Goal: Navigation & Orientation: Find specific page/section

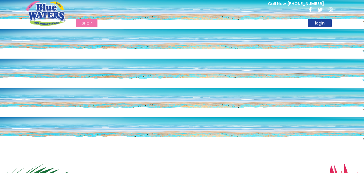
click at [84, 22] on span "Shop" at bounding box center [87, 23] width 10 height 5
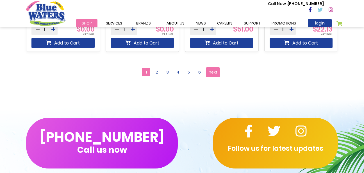
scroll to position [593, 0]
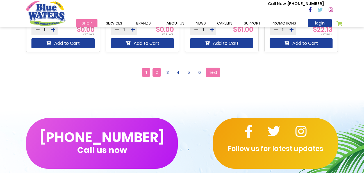
click at [156, 73] on span "2" at bounding box center [157, 72] width 8 height 8
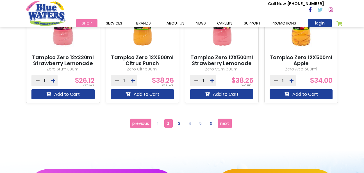
scroll to position [546, 0]
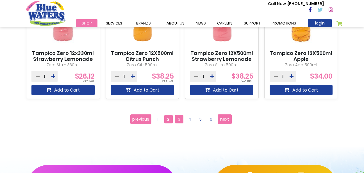
click at [180, 121] on span "3" at bounding box center [179, 119] width 8 height 8
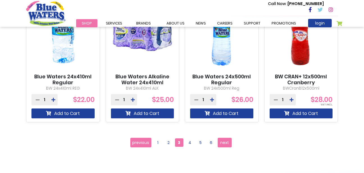
scroll to position [523, 0]
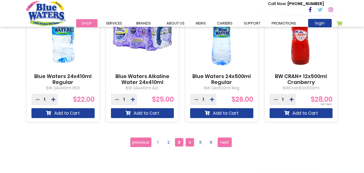
click at [190, 143] on span "4" at bounding box center [190, 142] width 8 height 8
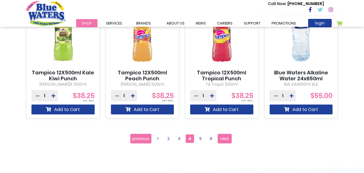
scroll to position [528, 0]
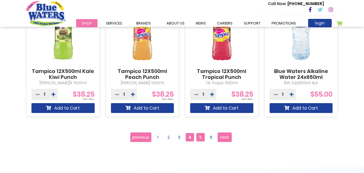
click at [200, 139] on span "5" at bounding box center [201, 137] width 8 height 8
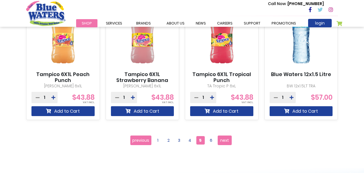
scroll to position [526, 0]
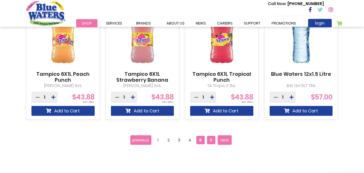
click at [211, 139] on span "6" at bounding box center [211, 140] width 8 height 8
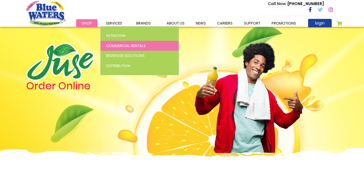
click at [115, 46] on span "Commercial Rentals" at bounding box center [126, 45] width 40 height 5
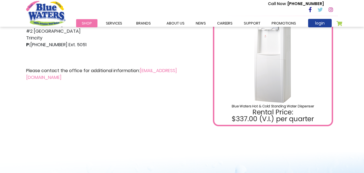
scroll to position [177, 0]
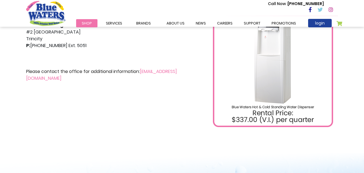
click at [281, 93] on img at bounding box center [273, 46] width 120 height 159
click at [281, 57] on img at bounding box center [273, 46] width 120 height 159
click at [250, 109] on img at bounding box center [273, 46] width 120 height 159
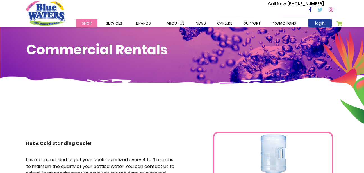
scroll to position [0, 0]
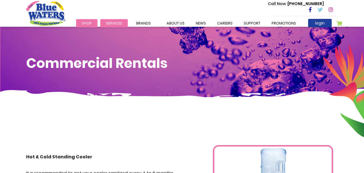
click at [114, 22] on span "Services" at bounding box center [114, 23] width 16 height 5
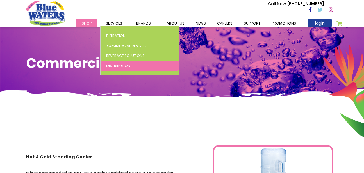
click at [123, 66] on span "Distribution" at bounding box center [118, 65] width 24 height 5
